Goal: Task Accomplishment & Management: Manage account settings

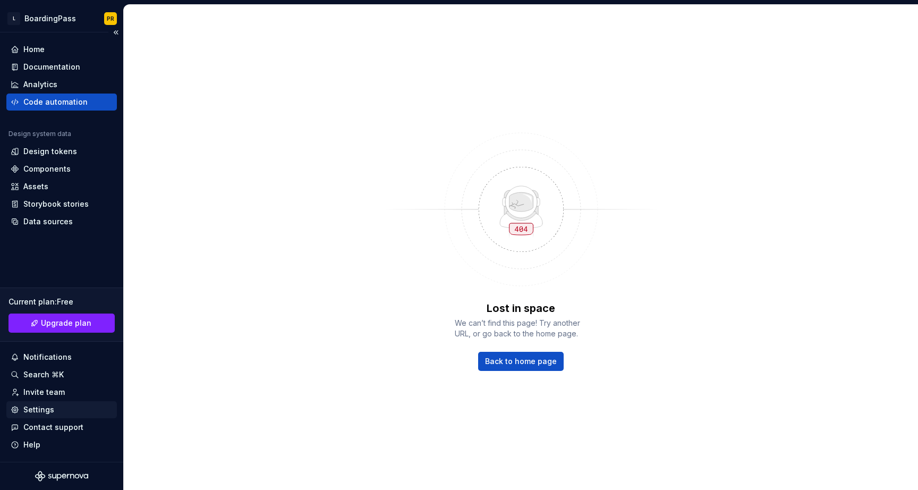
click at [47, 414] on div "Settings" at bounding box center [38, 409] width 31 height 11
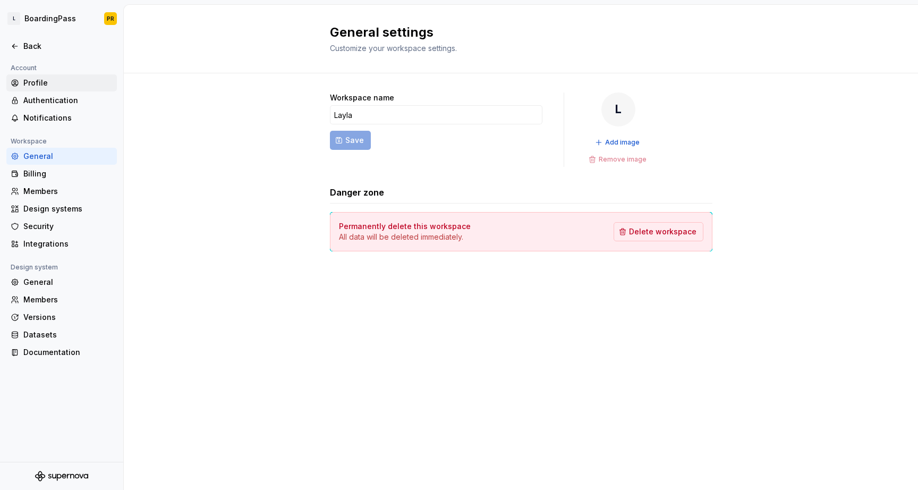
click at [55, 87] on div "Profile" at bounding box center [67, 83] width 89 height 11
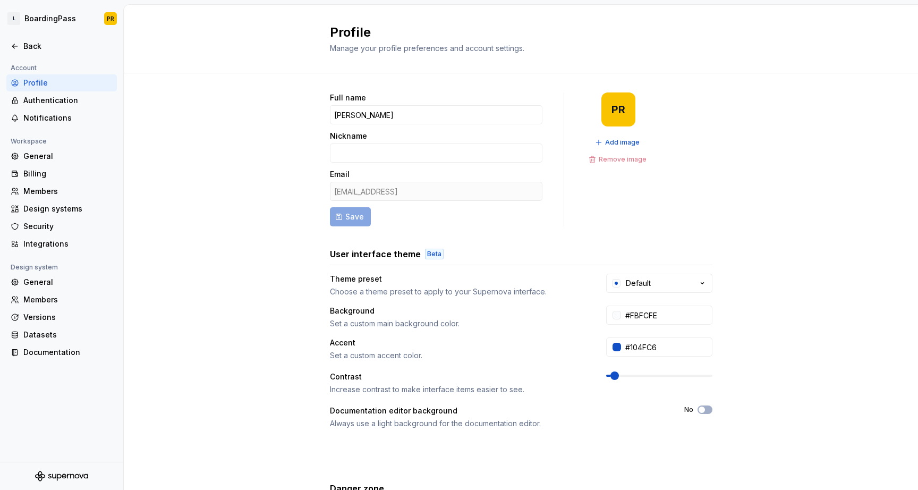
scroll to position [119, 0]
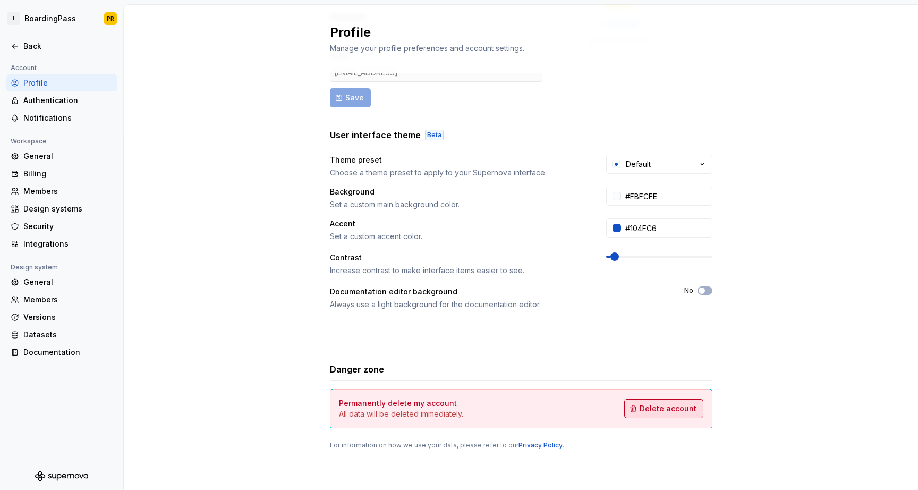
click at [650, 412] on span "Delete account" at bounding box center [668, 408] width 57 height 11
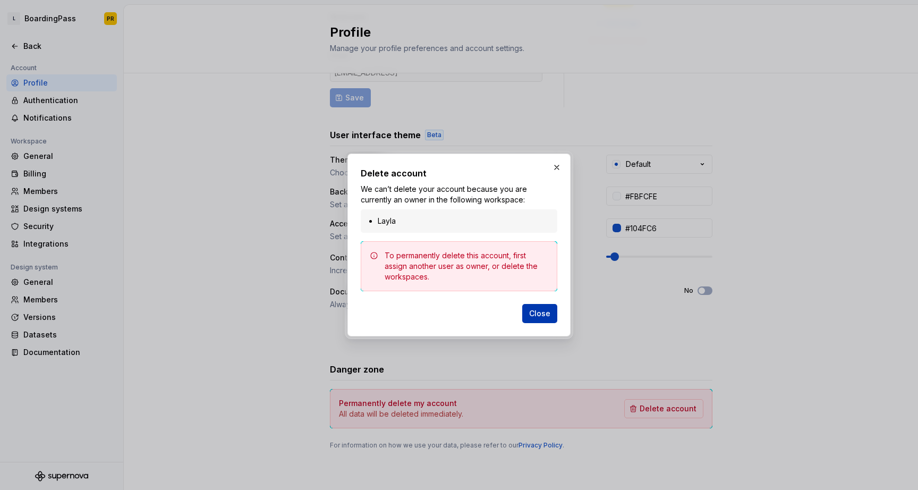
click at [544, 315] on span "Close" at bounding box center [539, 313] width 21 height 11
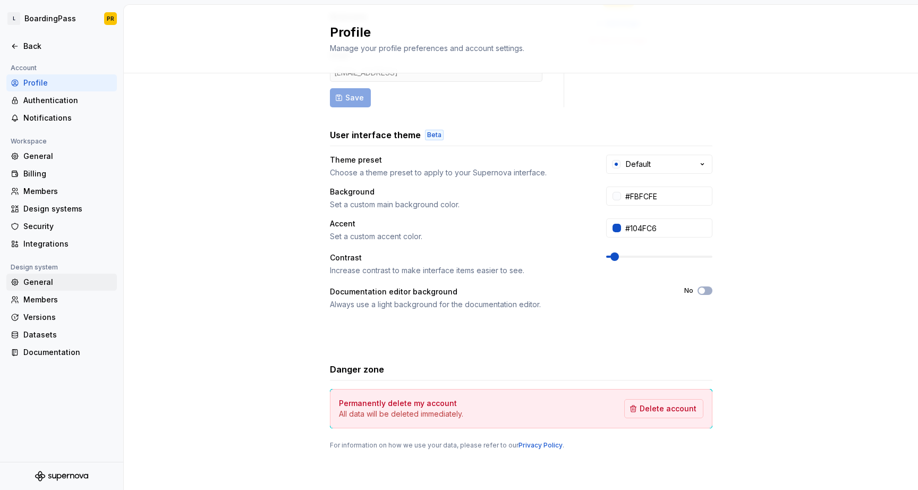
click at [82, 283] on div "General" at bounding box center [67, 282] width 89 height 11
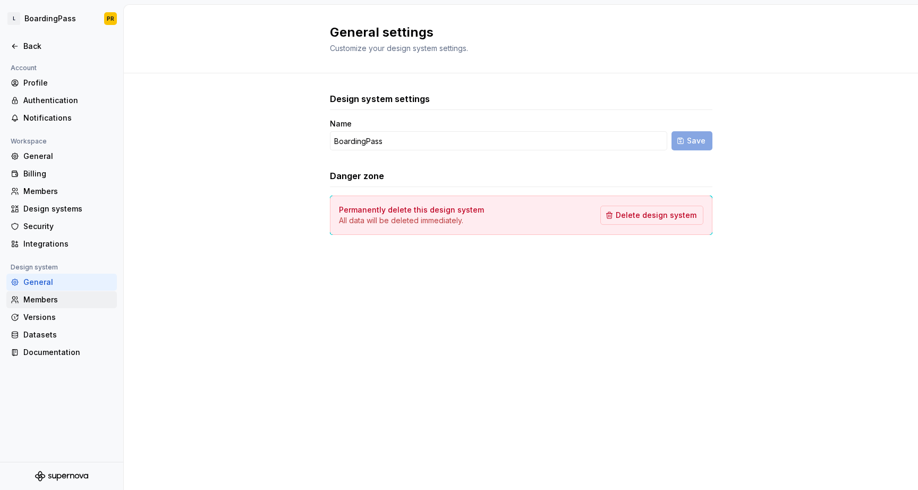
click at [72, 299] on div "Members" at bounding box center [67, 299] width 89 height 11
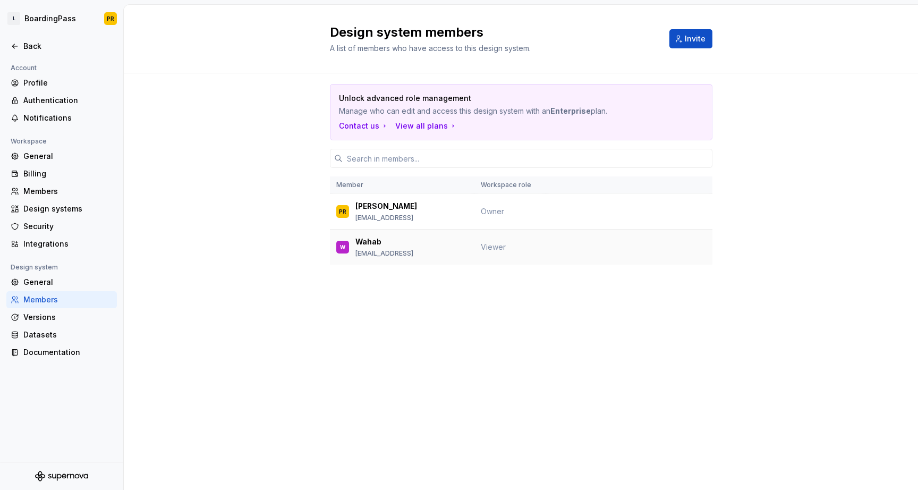
click at [505, 252] on td "Viewer" at bounding box center [509, 248] width 71 height 36
click at [370, 241] on p "Wahab" at bounding box center [368, 241] width 26 height 11
click at [396, 208] on p "[PERSON_NAME]" at bounding box center [386, 206] width 62 height 11
click at [437, 207] on div "PR [PERSON_NAME] [EMAIL_ADDRESS]" at bounding box center [402, 211] width 132 height 22
